Goal: Obtain resource: Download file/media

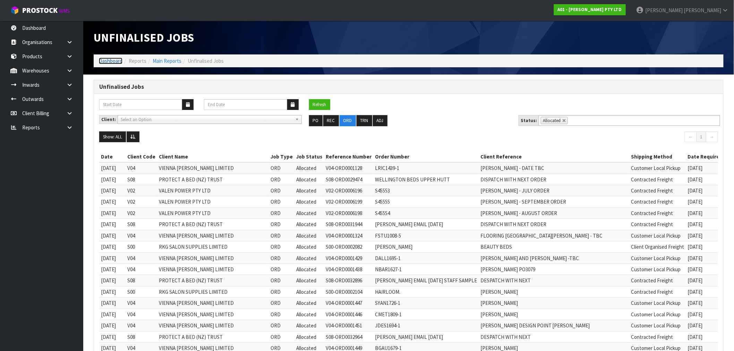
click at [109, 60] on link "Dashboard" at bounding box center [111, 61] width 24 height 7
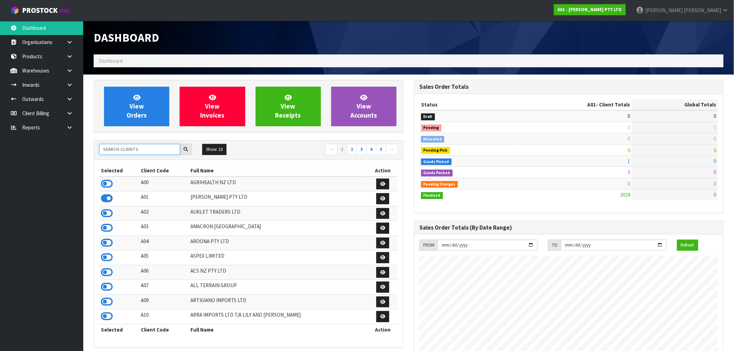
scroll to position [447, 320]
click at [124, 149] on input "text" at bounding box center [139, 149] width 81 height 11
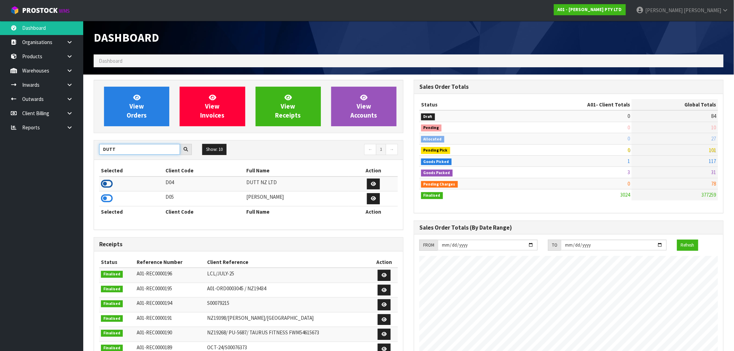
type input "DUTT"
click at [105, 184] on icon at bounding box center [107, 184] width 12 height 10
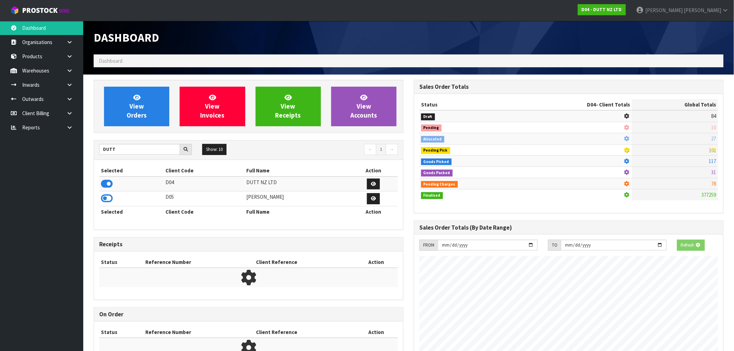
click at [126, 131] on div "View Orders View Invoices View Receipts View Accounts" at bounding box center [249, 106] width 310 height 53
click at [160, 103] on link "View Orders" at bounding box center [136, 107] width 65 height 40
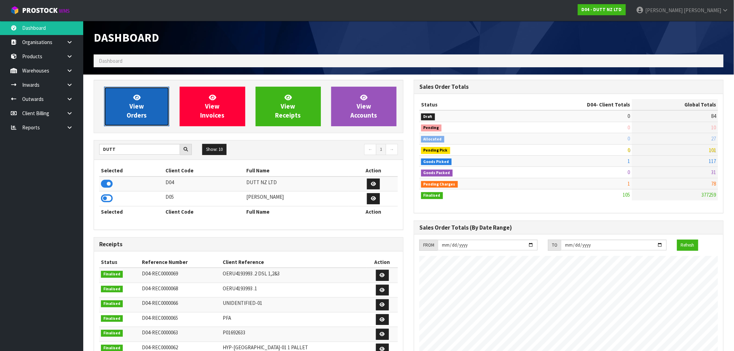
scroll to position [526, 320]
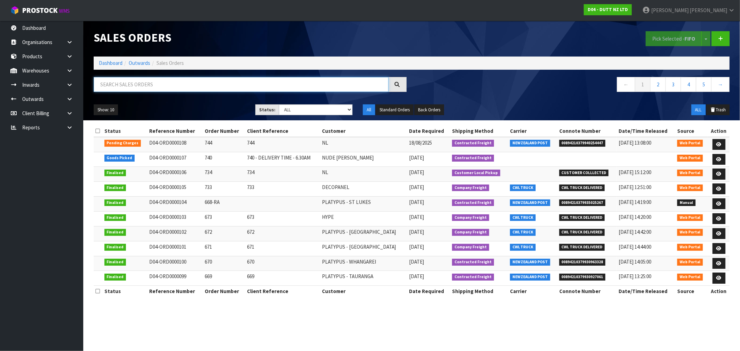
click at [143, 86] on input "text" at bounding box center [241, 84] width 295 height 15
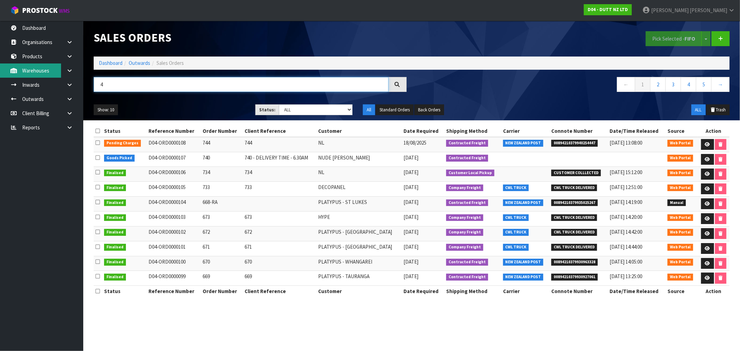
type input "4"
drag, startPoint x: 135, startPoint y: 77, endPoint x: 92, endPoint y: 84, distance: 43.9
click at [80, 81] on body "Toggle navigation ProStock WMS D04 - DUTT NZ LTD Rocio Lopez Logout Dashboard O…" at bounding box center [370, 175] width 740 height 351
click at [110, 62] on link "Dashboard" at bounding box center [111, 63] width 24 height 7
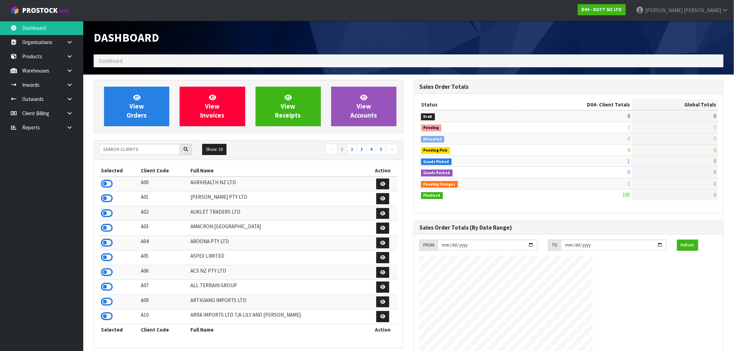
scroll to position [526, 320]
click at [137, 148] on input "text" at bounding box center [139, 149] width 81 height 11
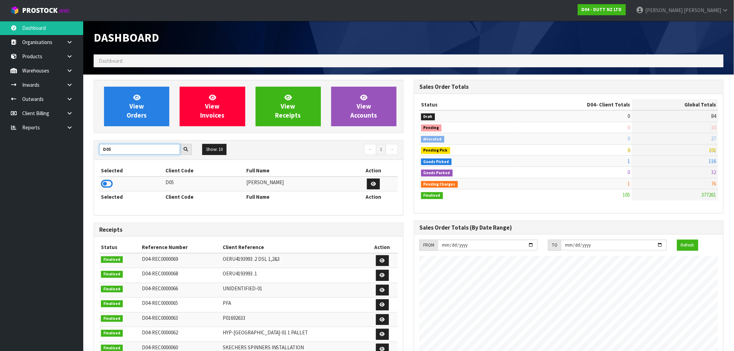
type input "D05"
click at [107, 187] on icon at bounding box center [107, 184] width 12 height 10
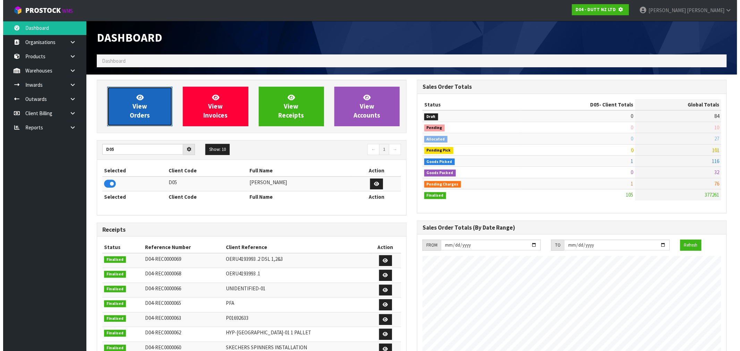
scroll to position [346678, 346790]
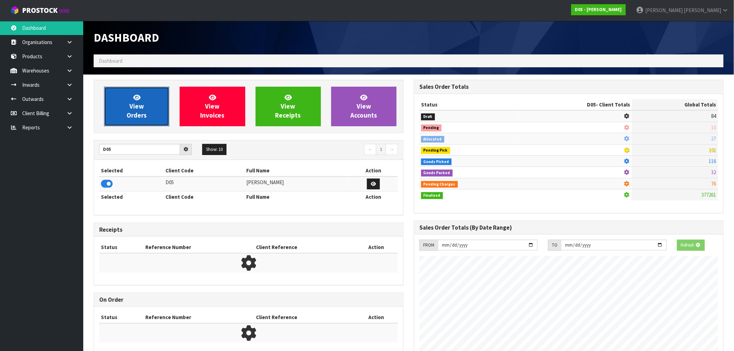
click at [137, 126] on link "View Orders" at bounding box center [136, 107] width 65 height 40
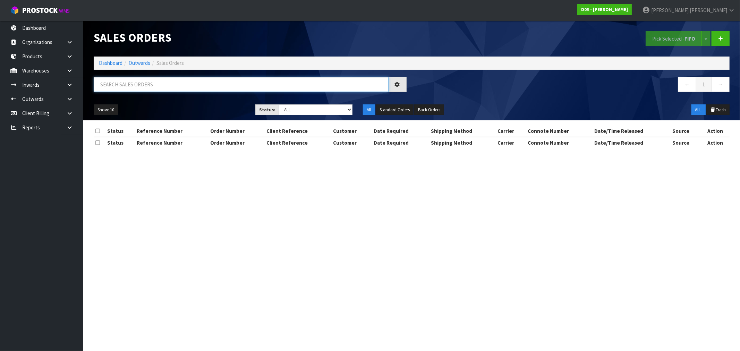
click at [152, 83] on input "text" at bounding box center [241, 84] width 295 height 15
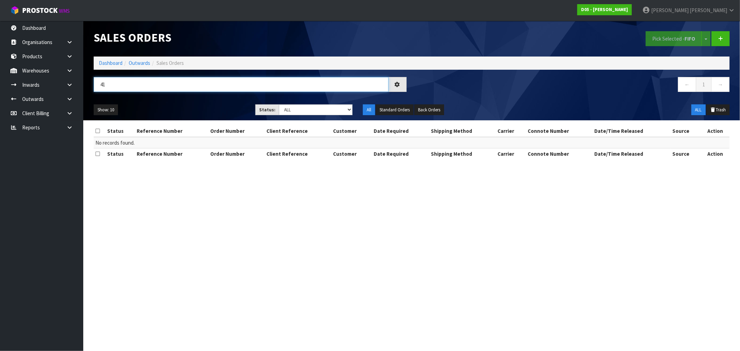
type input "4"
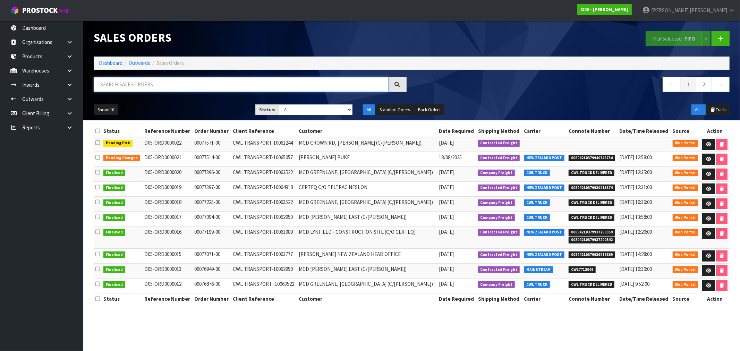
click at [154, 85] on input "text" at bounding box center [241, 84] width 295 height 15
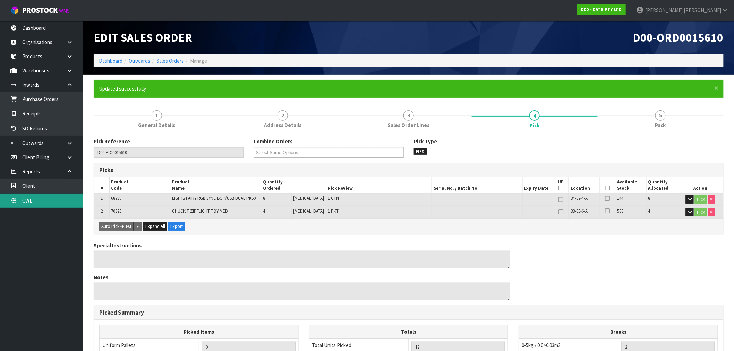
click at [42, 202] on link "CWL" at bounding box center [41, 201] width 83 height 14
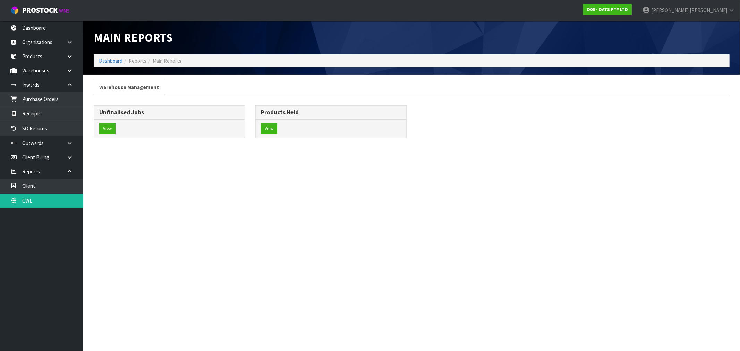
click at [112, 123] on div "View" at bounding box center [169, 128] width 151 height 18
click at [113, 127] on button "View" at bounding box center [107, 128] width 16 height 11
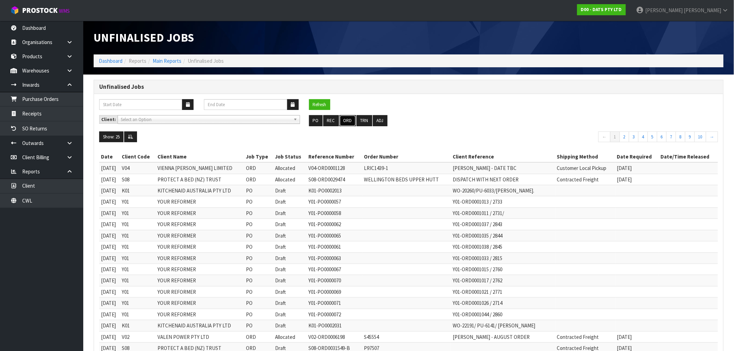
click at [350, 120] on button "ORD" at bounding box center [348, 120] width 16 height 11
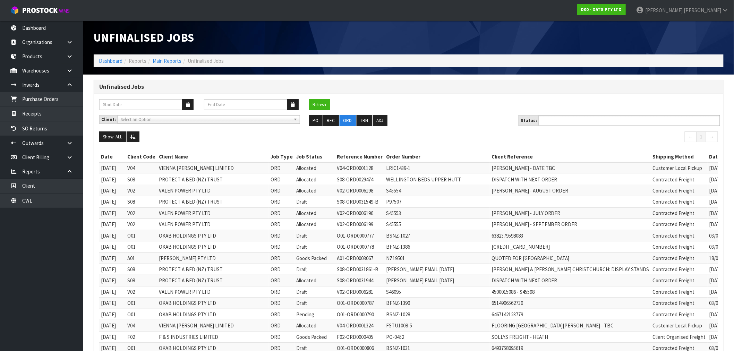
click at [575, 123] on input "text" at bounding box center [566, 120] width 51 height 9
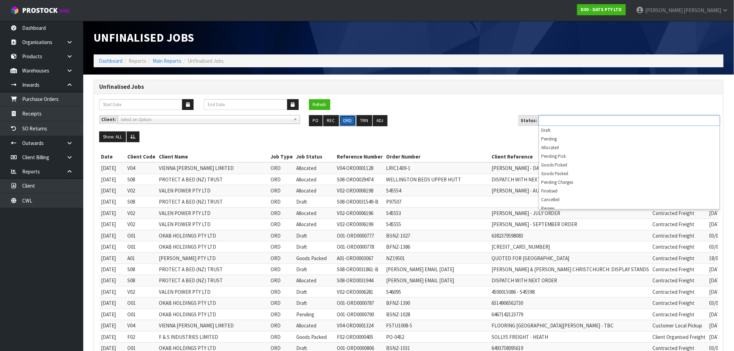
click at [344, 121] on button "ORD" at bounding box center [348, 120] width 16 height 11
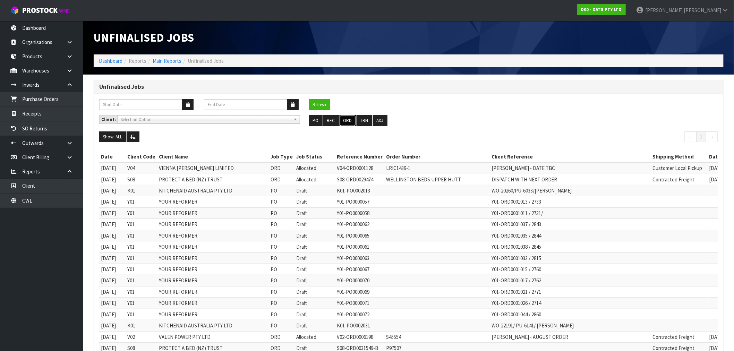
click at [346, 119] on button "ORD" at bounding box center [348, 120] width 16 height 11
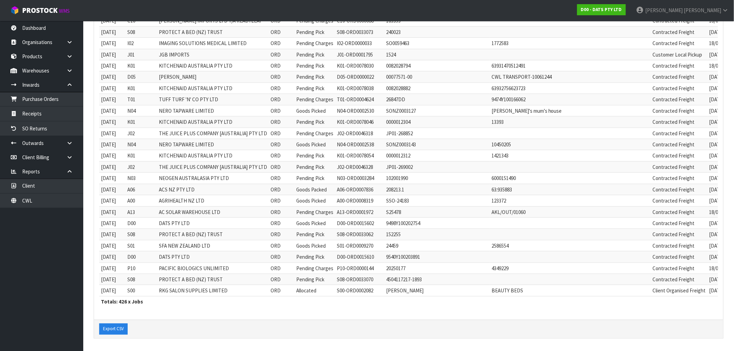
scroll to position [4683, 0]
click at [126, 332] on button "Export CSV" at bounding box center [113, 329] width 28 height 11
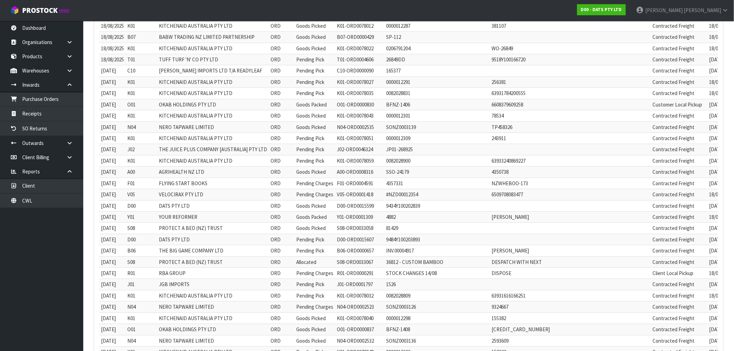
scroll to position [2909, 0]
